Goal: Check status: Check status

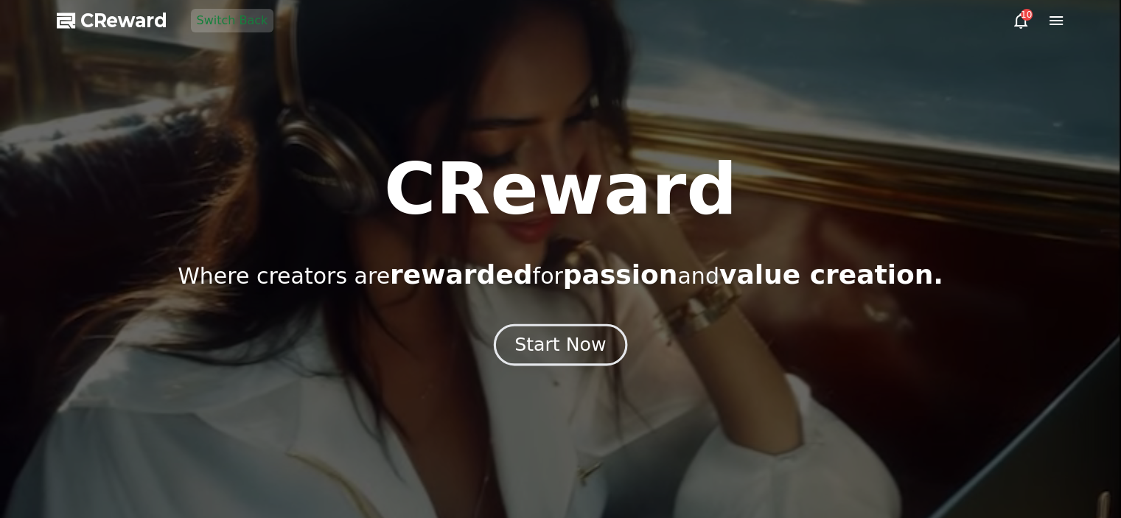
click at [573, 335] on div "Start Now" at bounding box center [559, 344] width 91 height 25
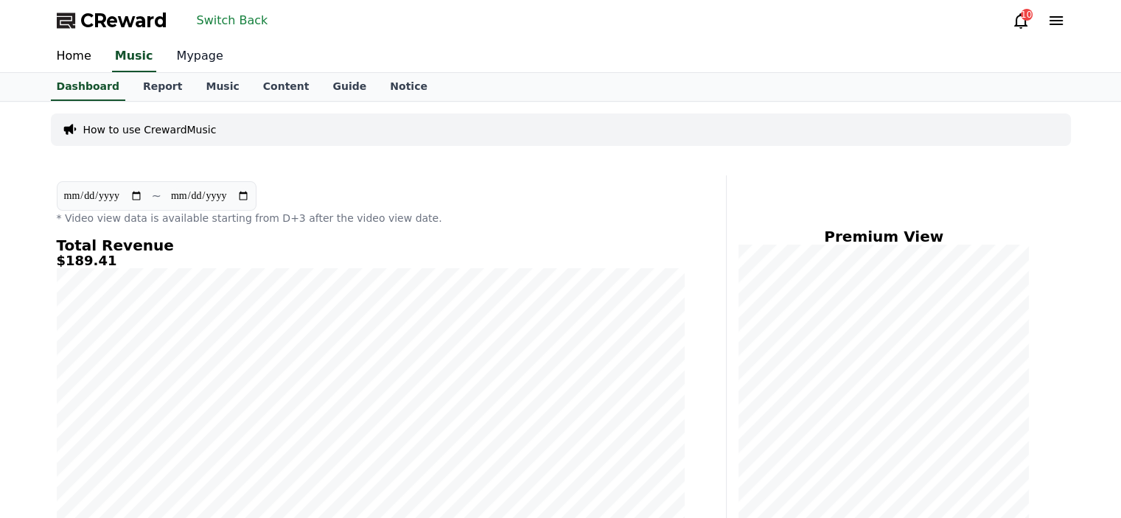
click at [194, 67] on link "Mypage" at bounding box center [200, 56] width 70 height 31
select select "**********"
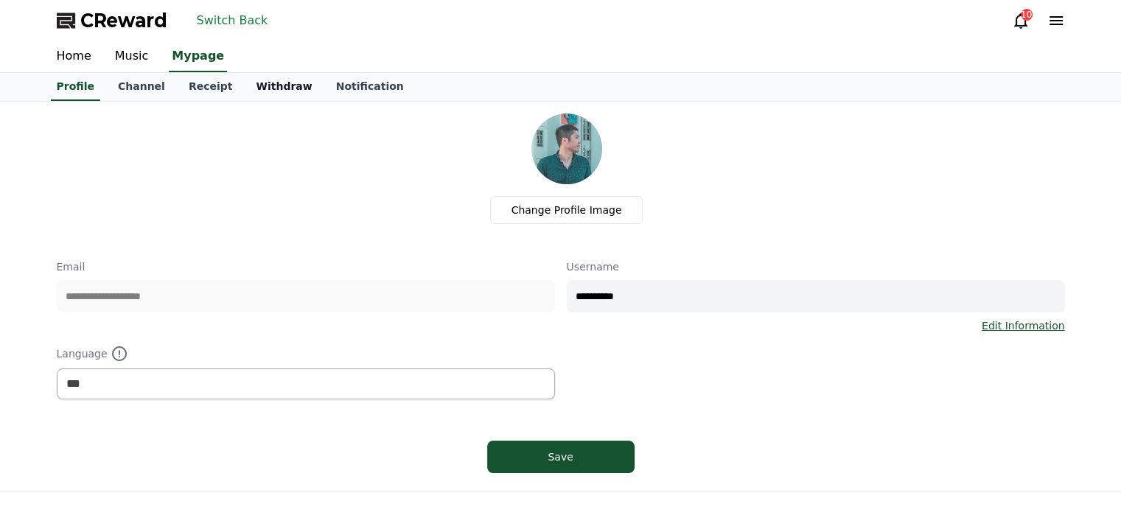
click at [244, 85] on link "Withdraw" at bounding box center [284, 87] width 80 height 28
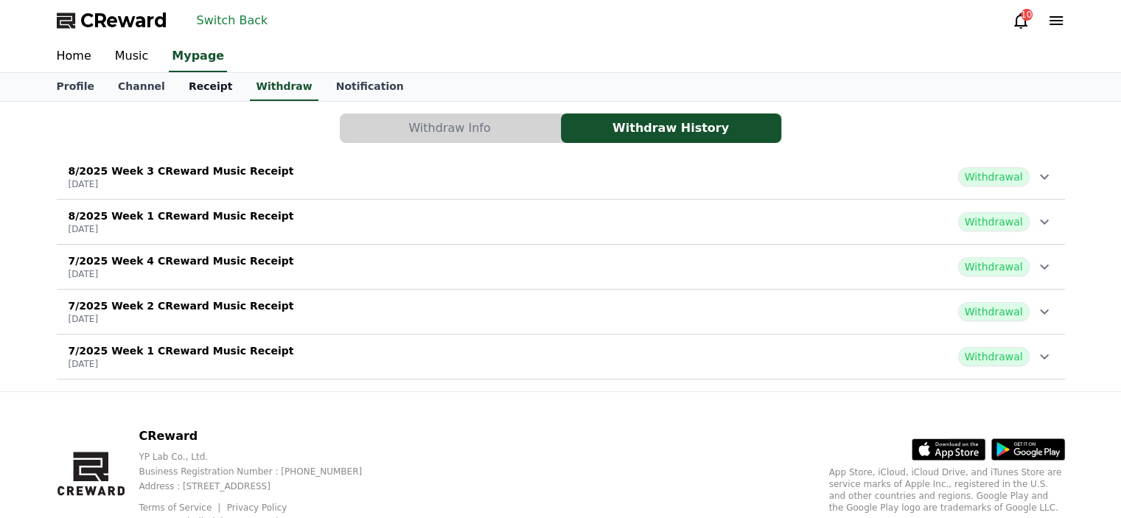
click at [198, 89] on link "Receipt" at bounding box center [211, 87] width 68 height 28
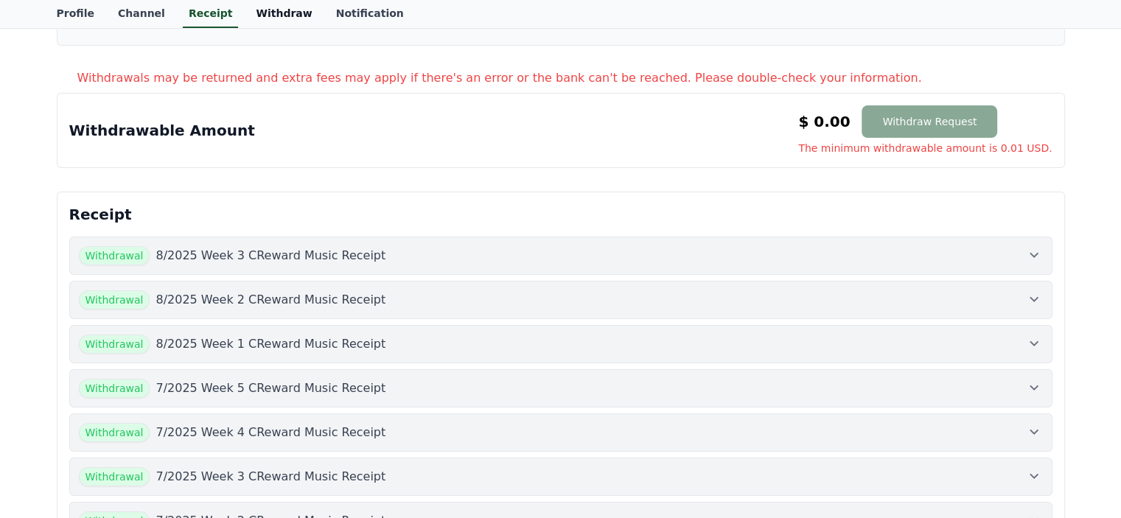
scroll to position [295, 0]
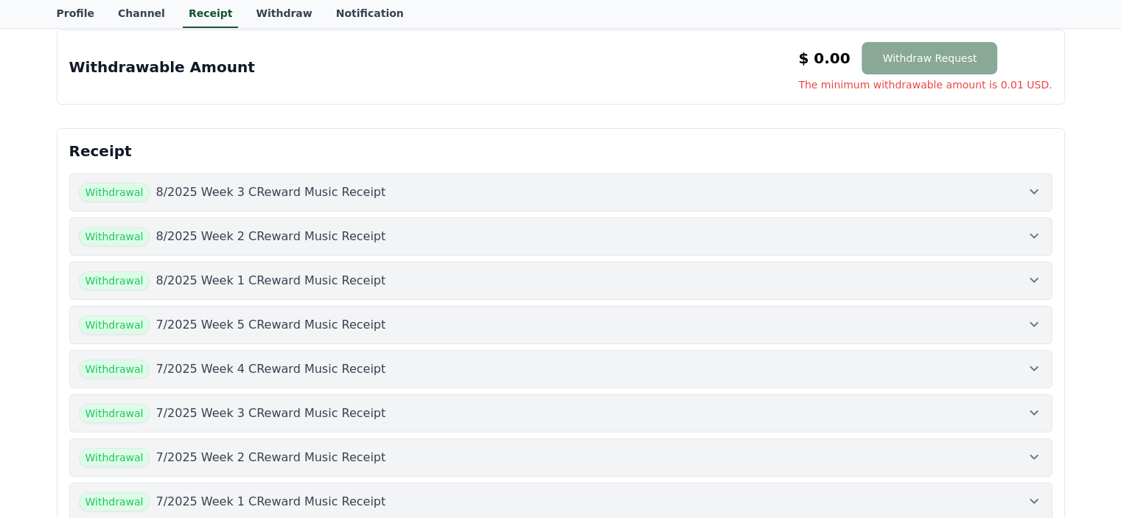
click at [1040, 187] on icon at bounding box center [1034, 192] width 18 height 18
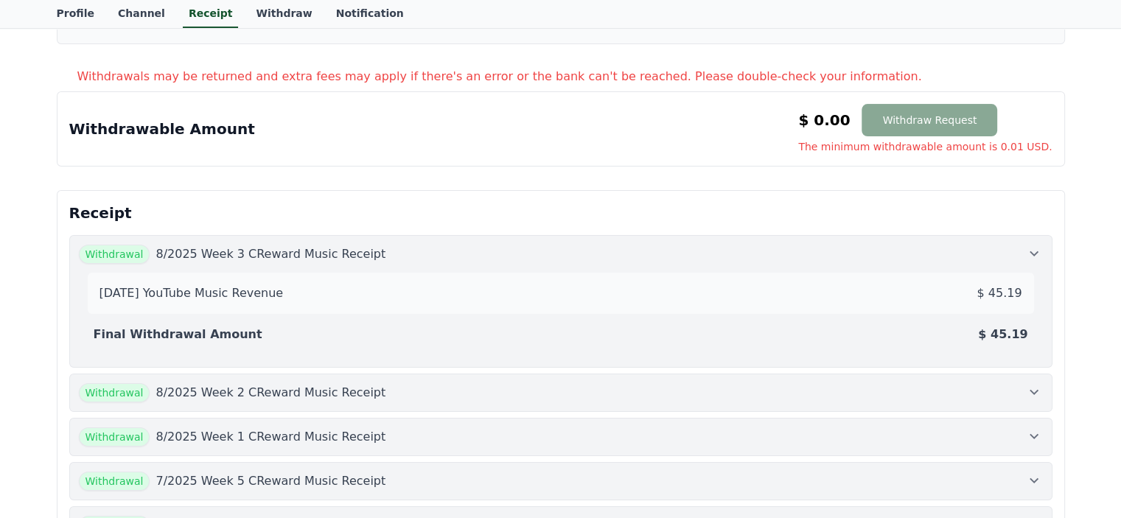
scroll to position [147, 0]
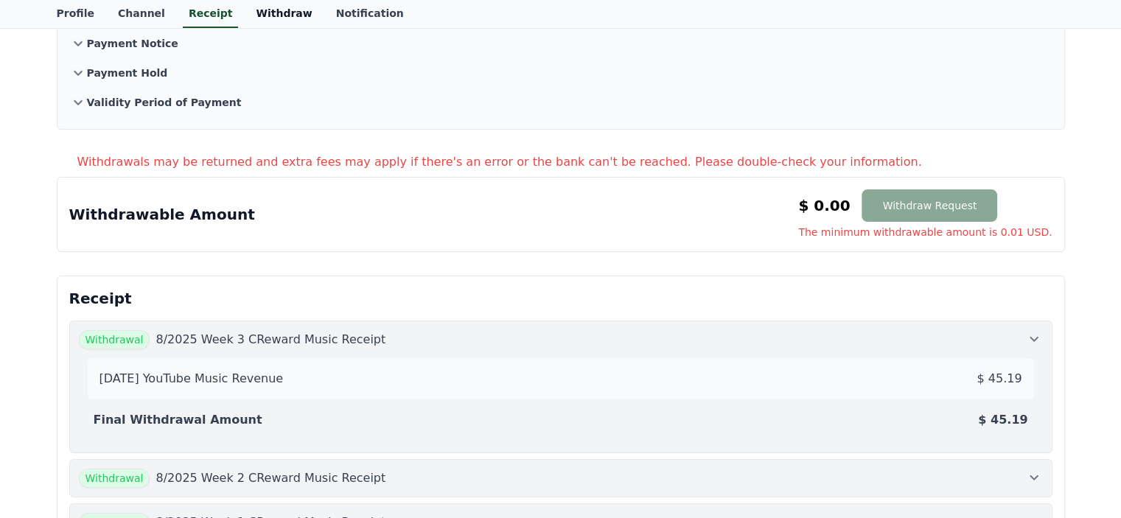
click at [277, 8] on link "Withdraw" at bounding box center [284, 14] width 80 height 28
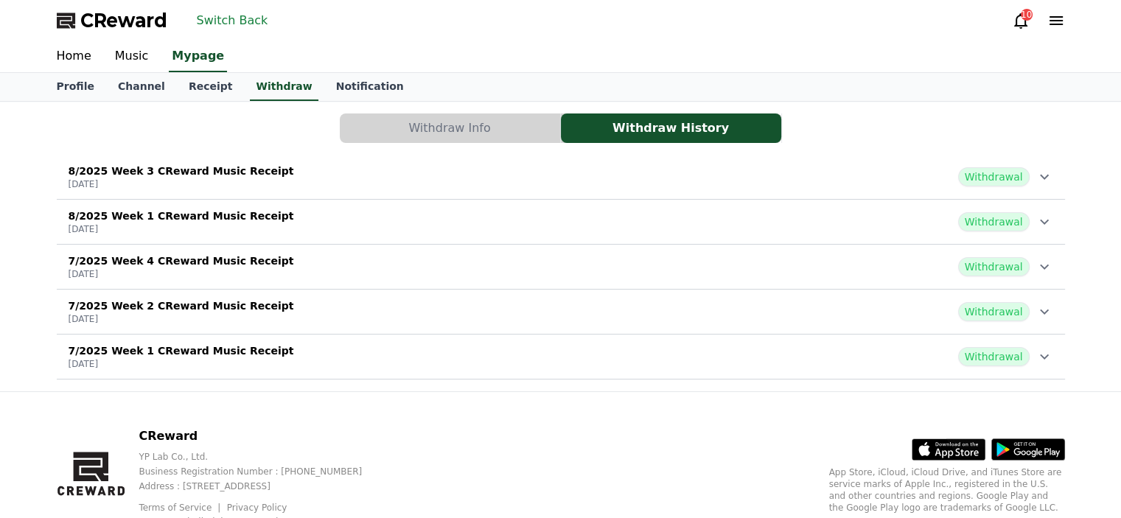
click at [242, 174] on p "8/2025 Week 3 CReward Music Receipt" at bounding box center [181, 171] width 225 height 15
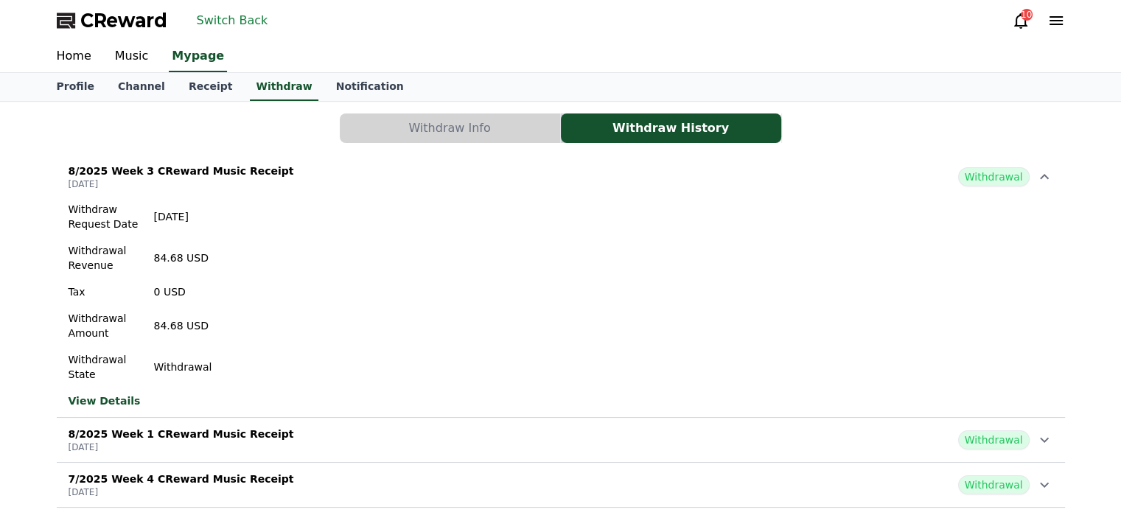
click at [312, 427] on div "8/2025 Week 1 CReward Music Receipt [DATE] Withdrawal" at bounding box center [561, 440] width 1008 height 38
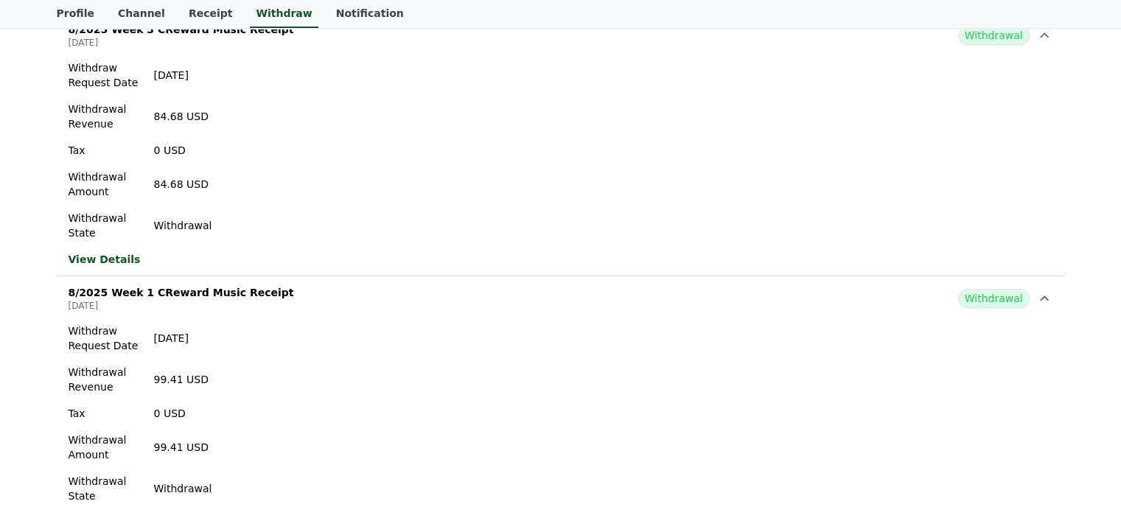
scroll to position [147, 0]
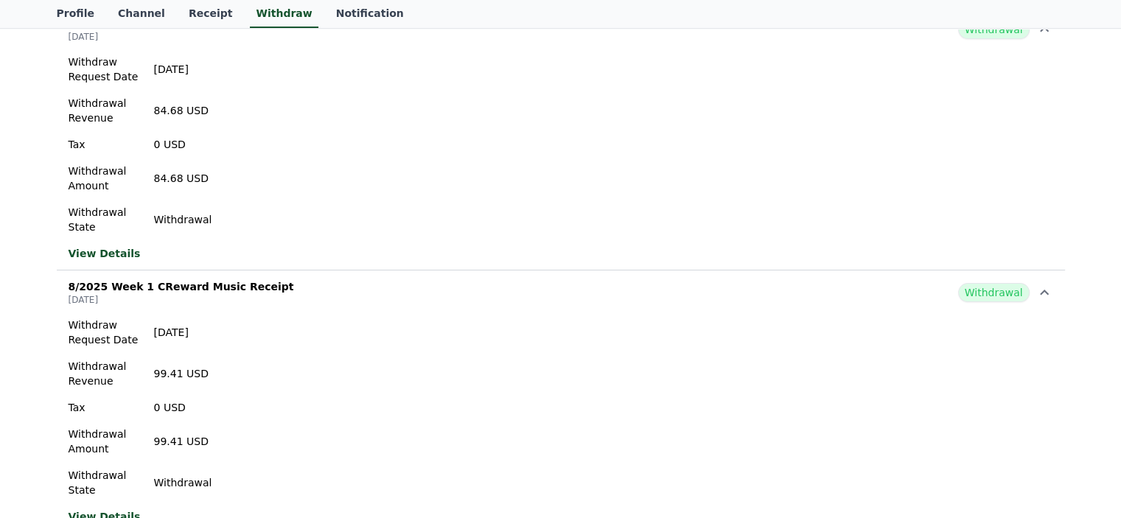
click at [309, 395] on div "Withdraw Request Date [DATE] Withdrawal Revenue 99.41 USD Tax 0 USD Withdrawal …" at bounding box center [561, 421] width 1008 height 218
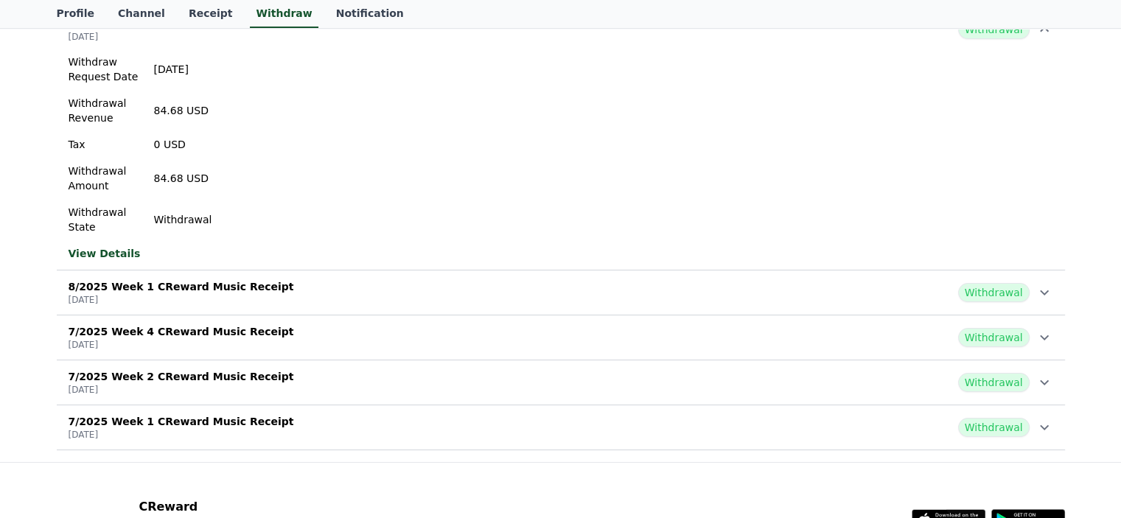
scroll to position [74, 0]
